Goal: Information Seeking & Learning: Learn about a topic

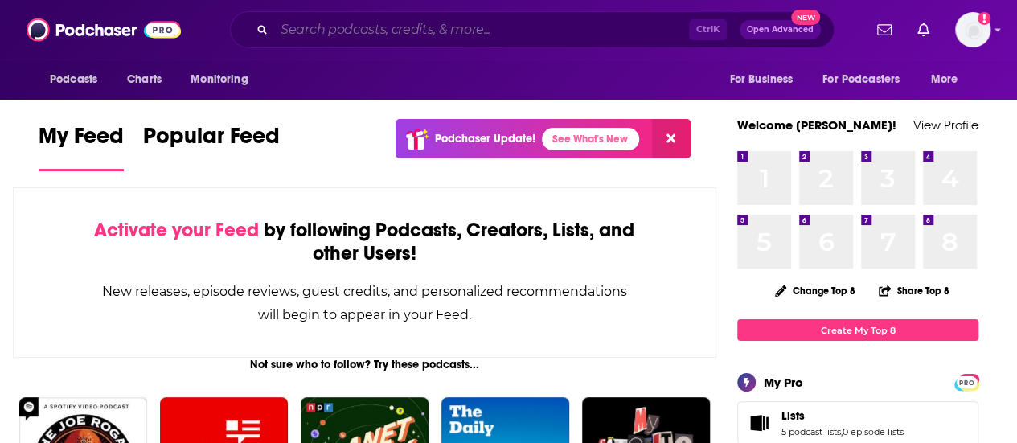
click at [471, 36] on input "Search podcasts, credits, & more..." at bounding box center [481, 30] width 415 height 26
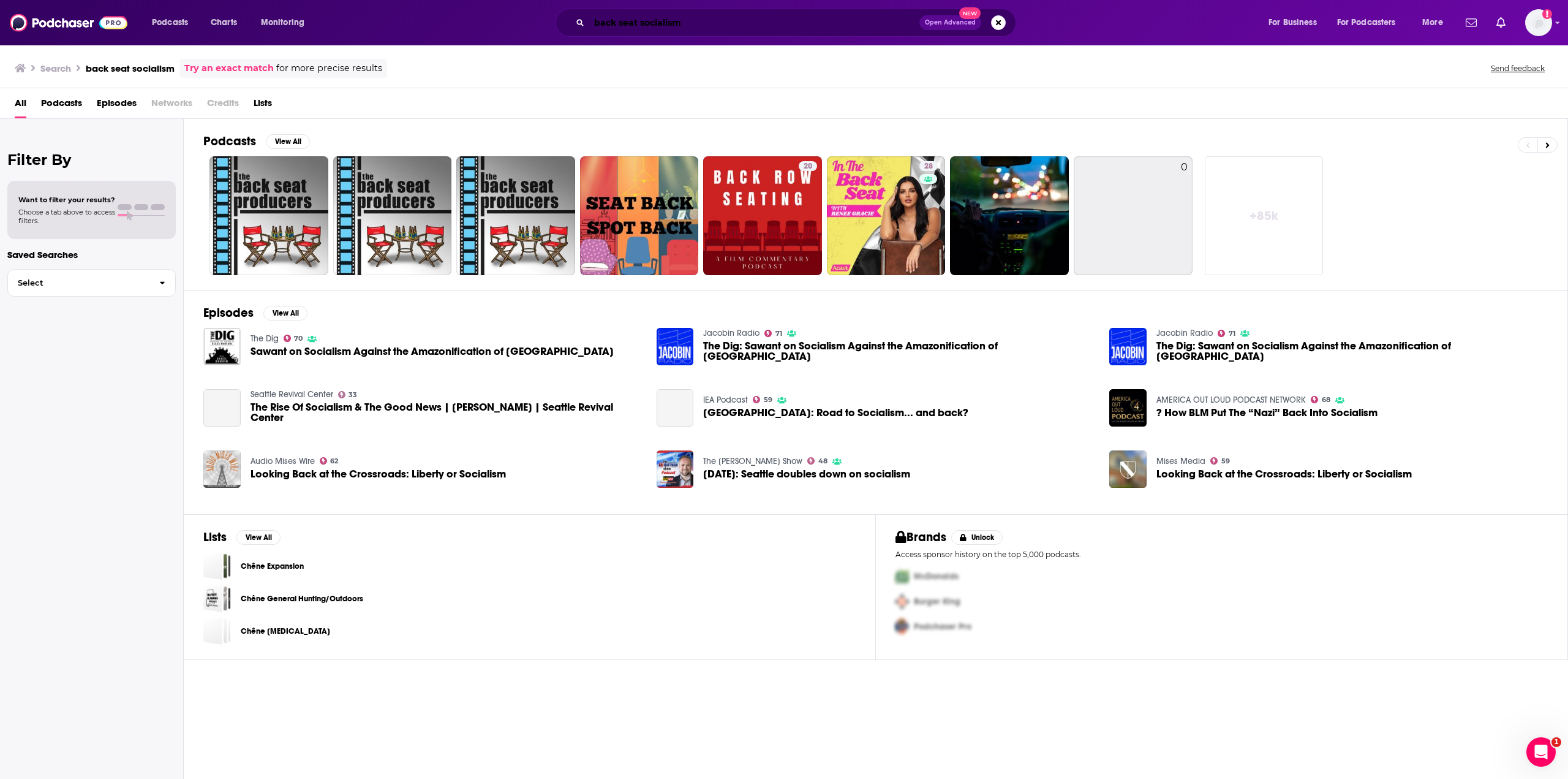
click at [706, 21] on input "back seat socialism" at bounding box center [754, 23] width 330 height 20
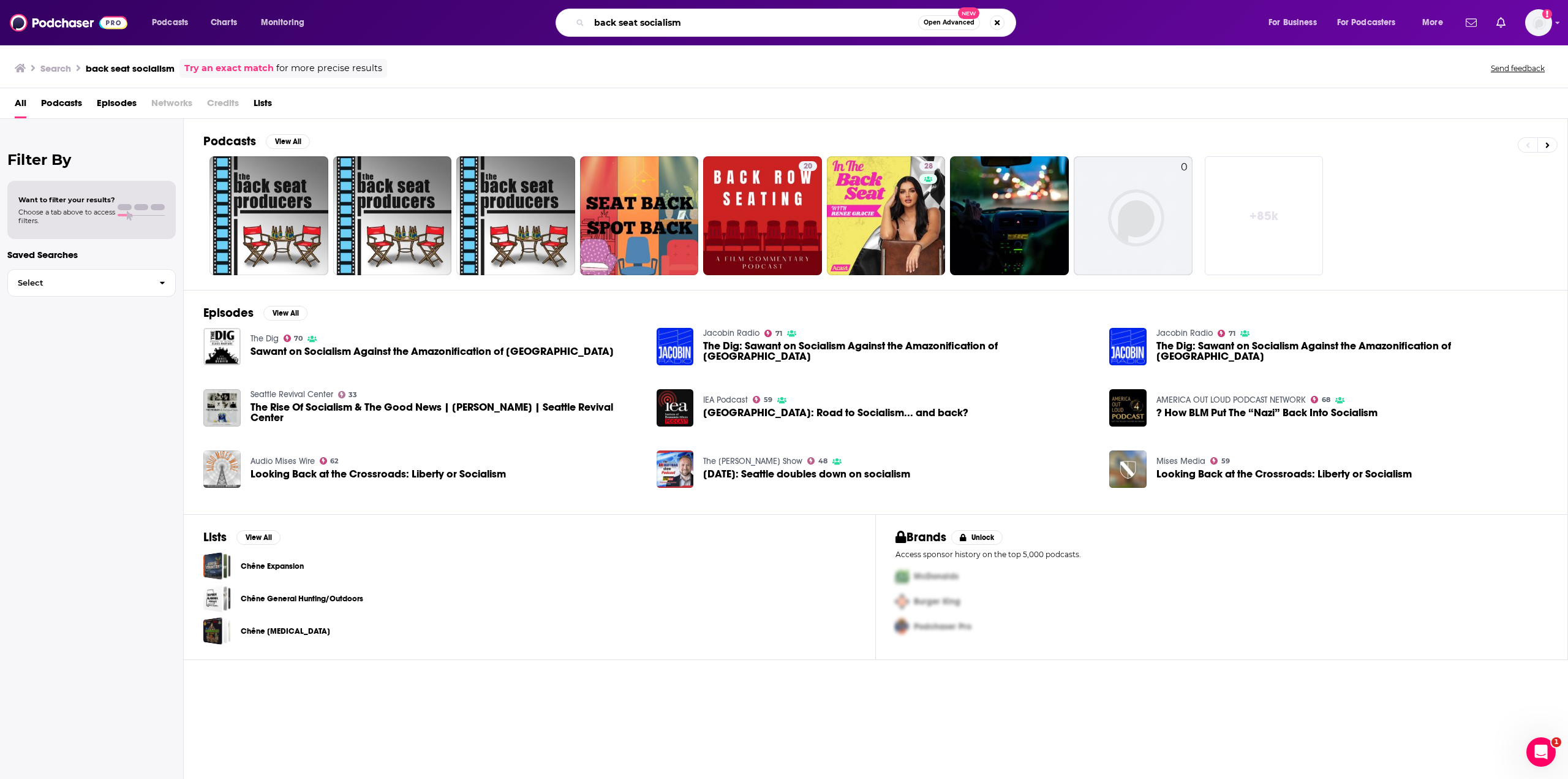
drag, startPoint x: 704, startPoint y: 22, endPoint x: 510, endPoint y: 18, distance: 194.0
click at [509, 18] on div "back seat socialism Open Advanced New" at bounding box center [798, 22] width 916 height 28
type input "[PERSON_NAME]"
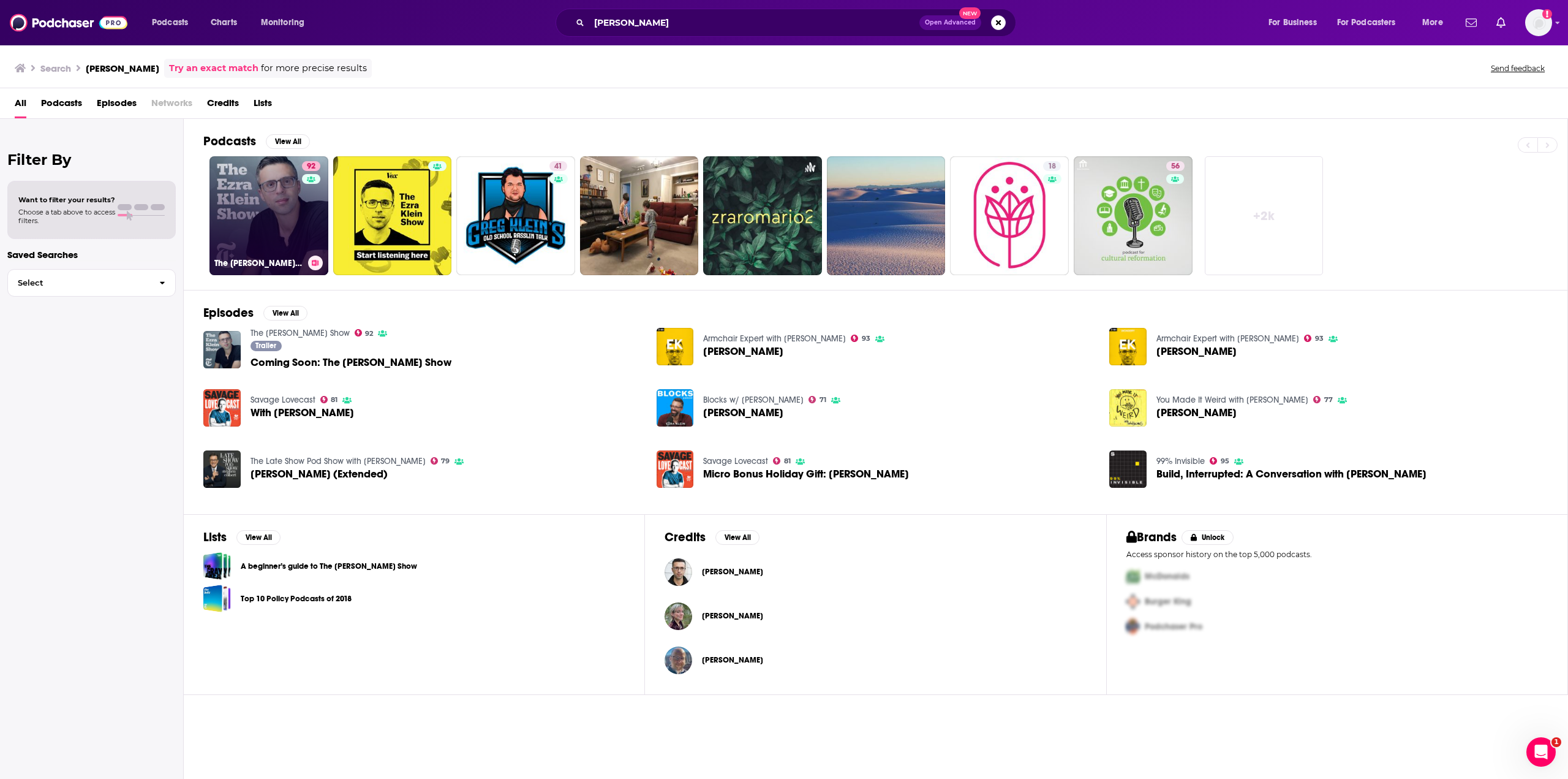
click at [237, 214] on link "92 The [PERSON_NAME] Show" at bounding box center [269, 216] width 119 height 119
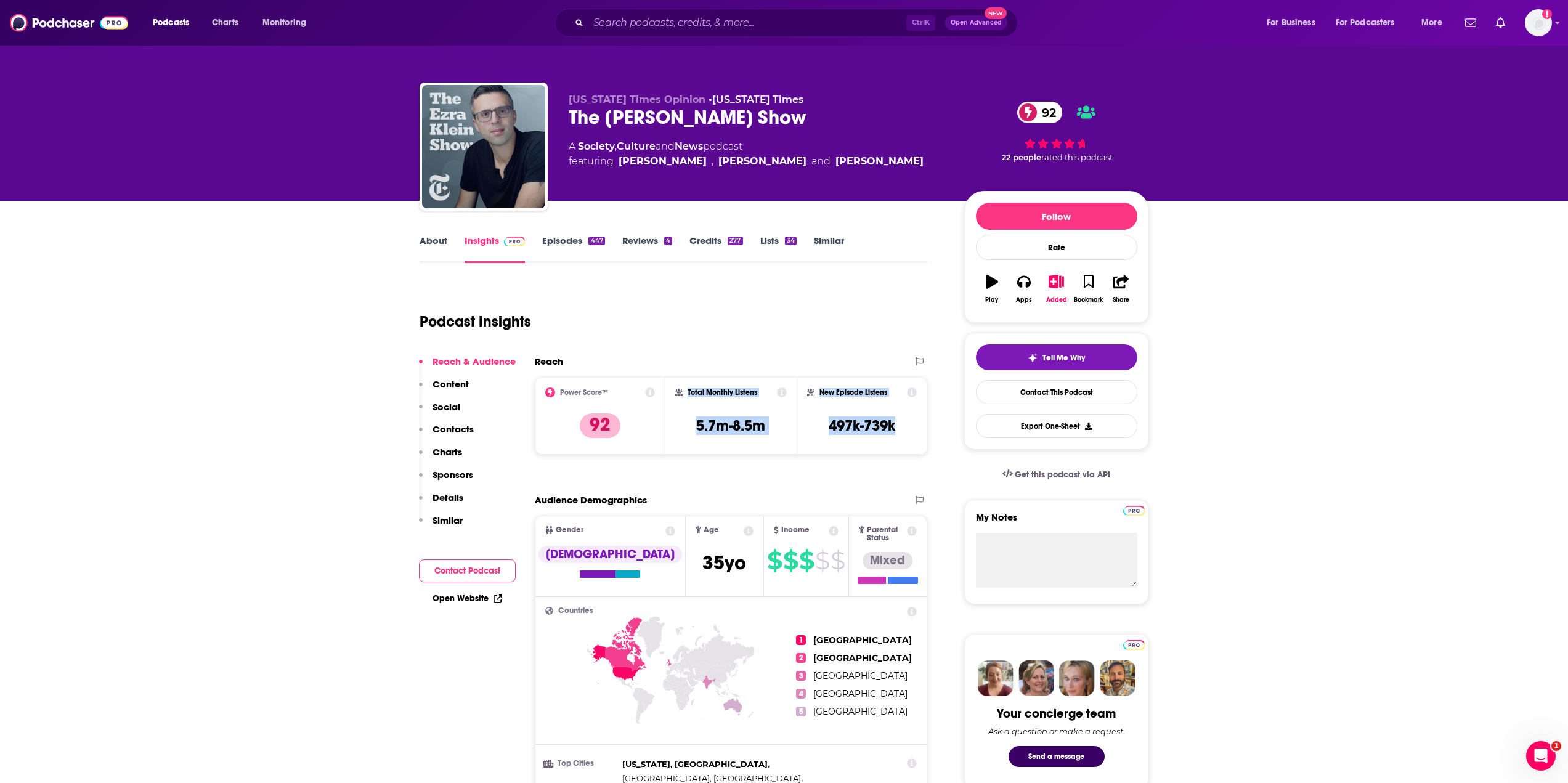
drag, startPoint x: 909, startPoint y: 428, endPoint x: 686, endPoint y: 394, distance: 225.6
click at [686, 339] on div "Power Score™ 92 Total Monthly Listens 5.7m-8.5m New Episode Listens 497k-739k" at bounding box center [731, 415] width 393 height 77
copy div "Total Monthly Listens 5.7m-8.5m New Episode Listens 497k-739k"
